Goal: Check status: Check status

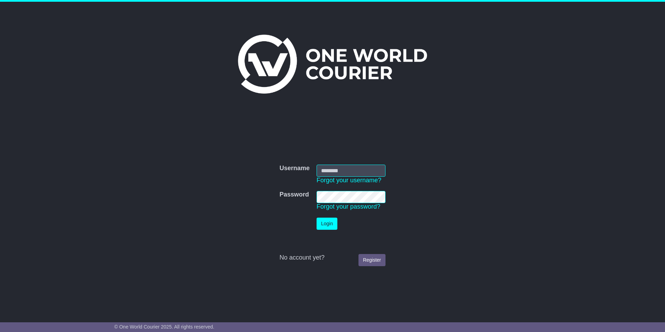
type input "**********"
click at [319, 224] on button "Login" at bounding box center [327, 223] width 21 height 12
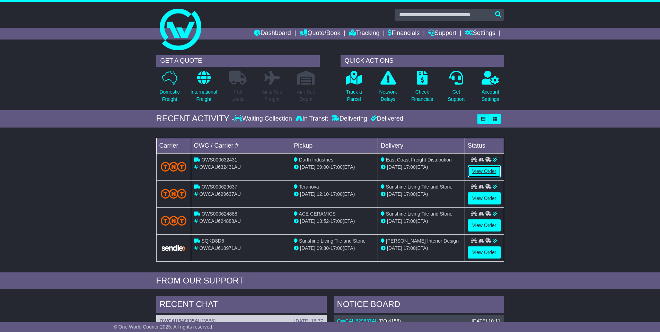
click at [490, 171] on link "View Order" at bounding box center [484, 171] width 33 height 12
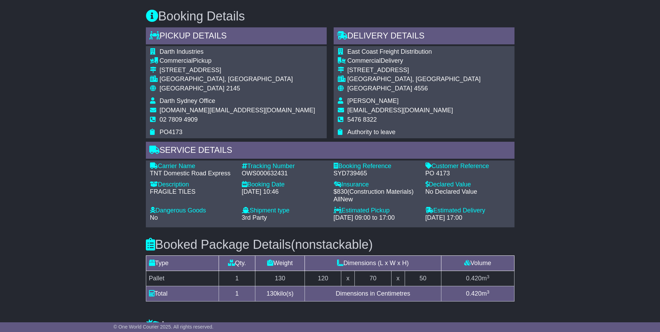
scroll to position [373, 0]
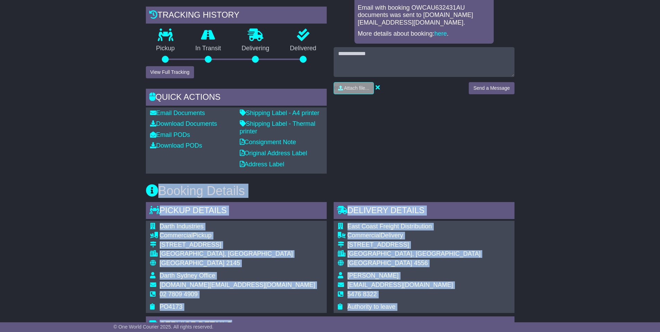
click at [83, 223] on div "Email Download Tracking Pricing Insurance" at bounding box center [330, 314] width 660 height 789
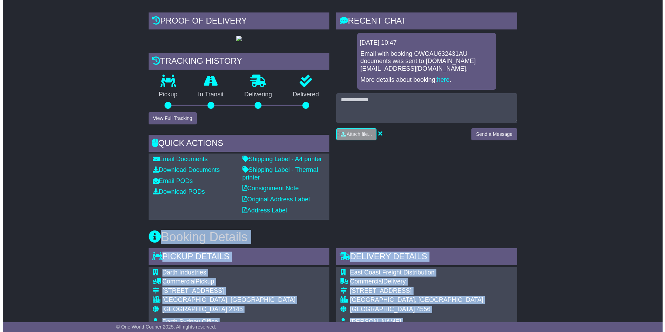
scroll to position [114, 0]
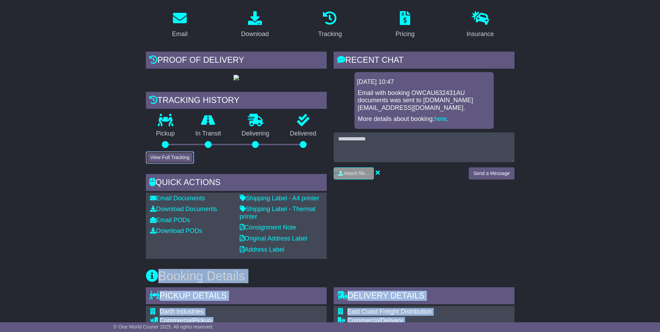
click at [172, 163] on button "View Full Tracking" at bounding box center [170, 157] width 48 height 12
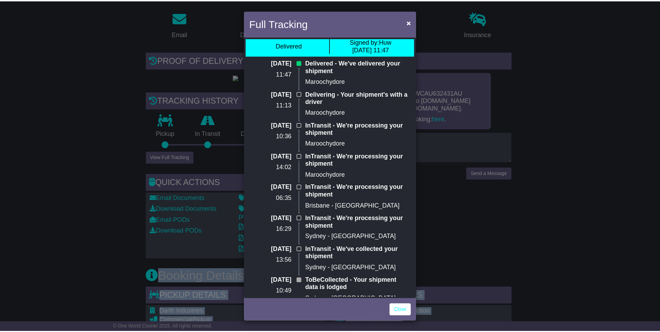
scroll to position [0, 0]
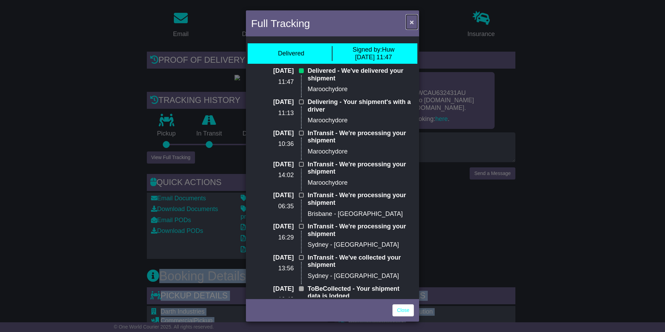
click at [411, 23] on span "×" at bounding box center [412, 22] width 4 height 8
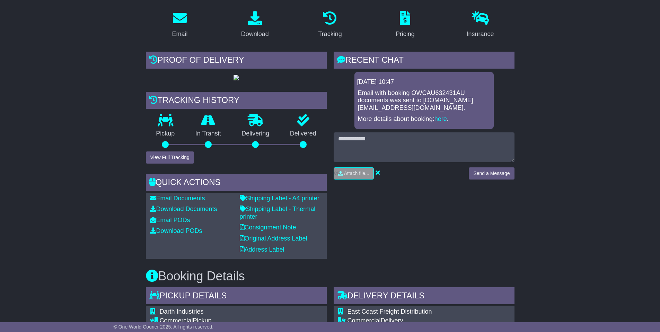
click at [178, 63] on div "Proof of Delivery" at bounding box center [236, 61] width 181 height 19
click at [152, 59] on icon at bounding box center [153, 59] width 8 height 8
drag, startPoint x: 264, startPoint y: 66, endPoint x: 238, endPoint y: 99, distance: 41.7
click at [264, 67] on div "Proof of Delivery" at bounding box center [236, 61] width 181 height 19
click at [237, 80] on img at bounding box center [236, 78] width 6 height 6
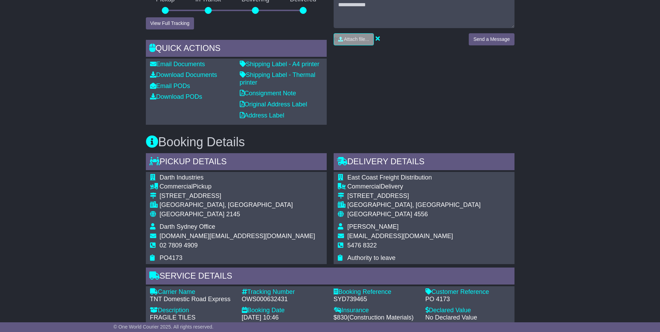
scroll to position [311, 0]
